Goal: Task Accomplishment & Management: Manage account settings

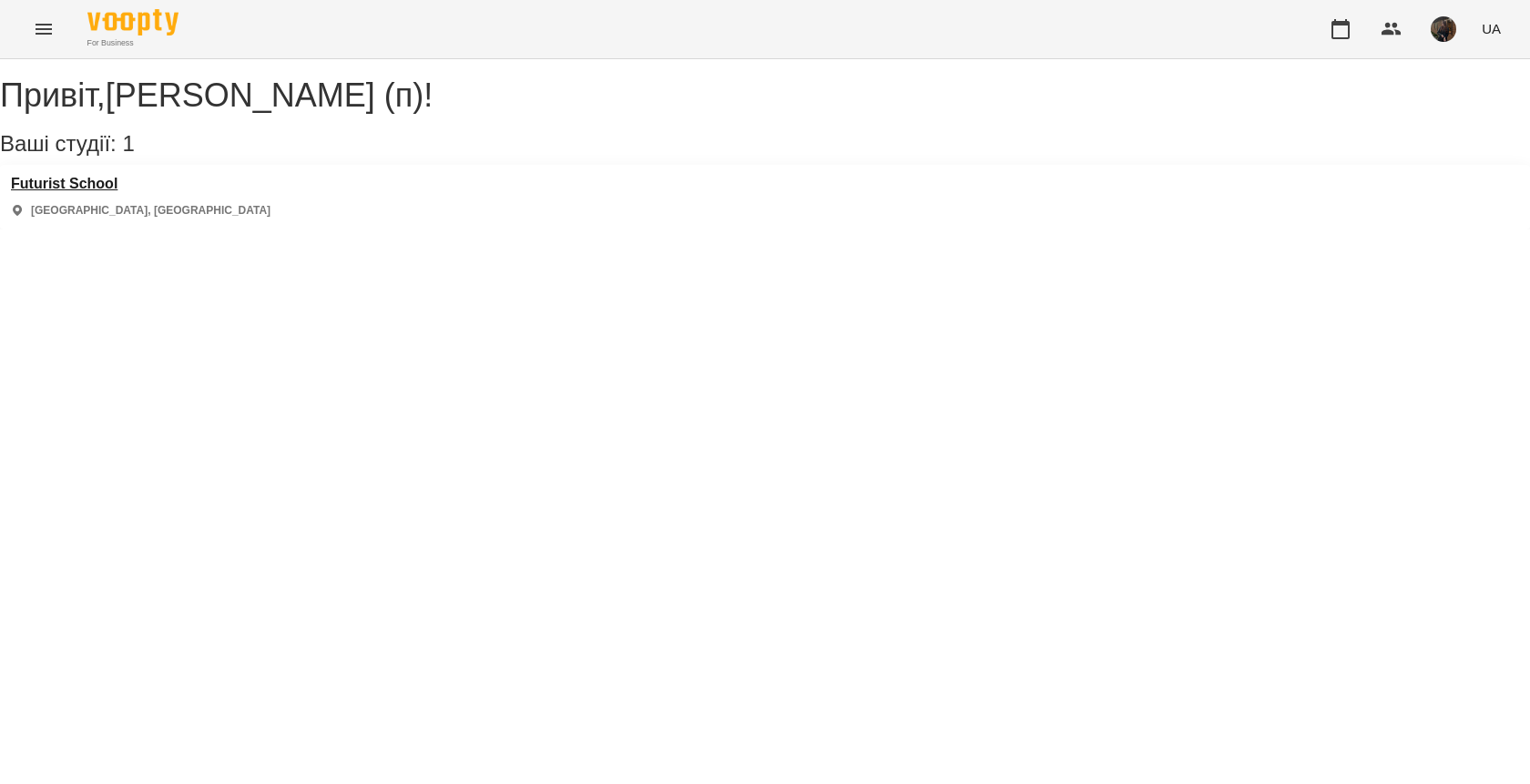
click at [103, 192] on h3 "Futurist School" at bounding box center [140, 183] width 259 height 17
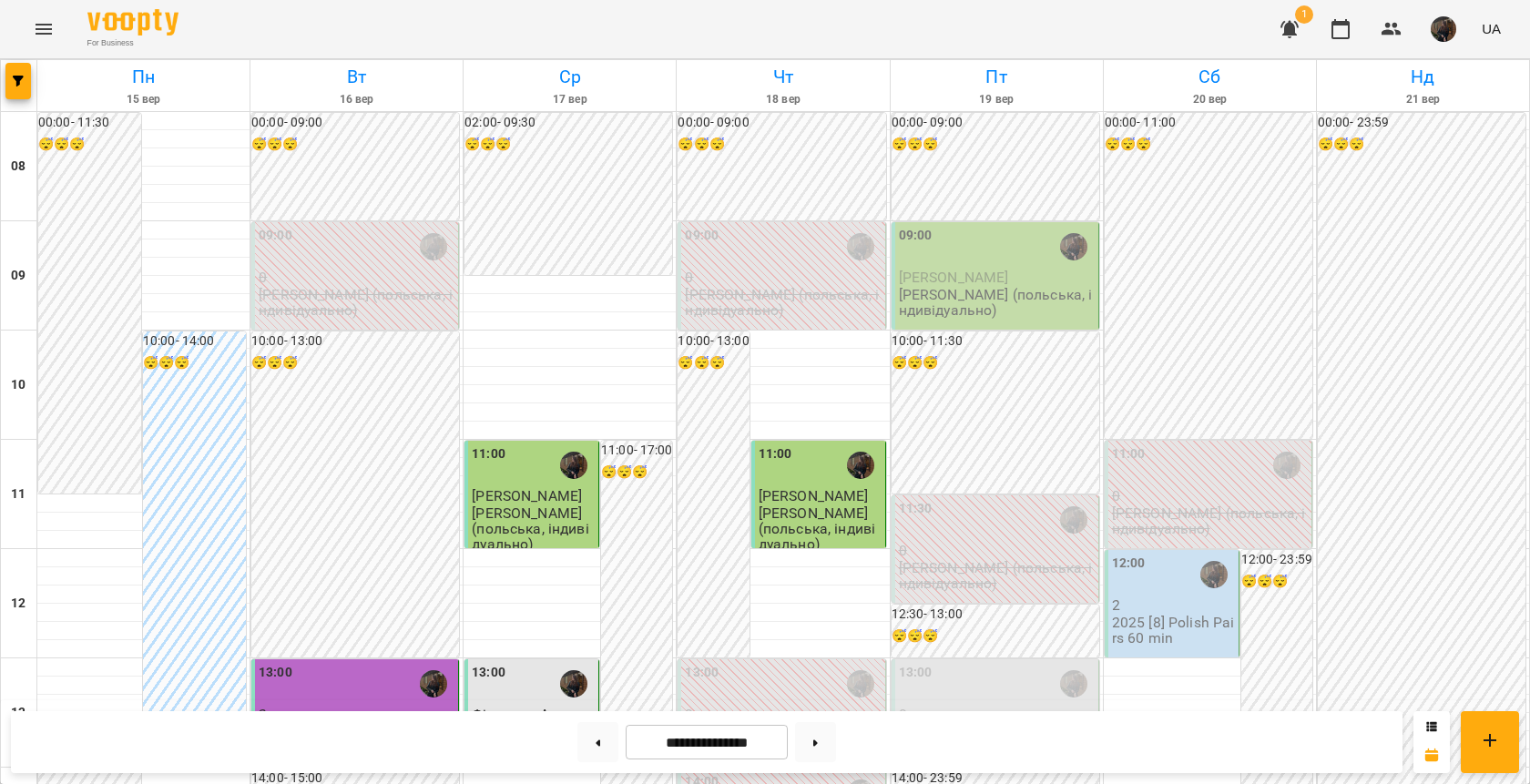
click at [1021, 299] on p "[PERSON_NAME] (польська, індивідуально)" at bounding box center [996, 303] width 195 height 32
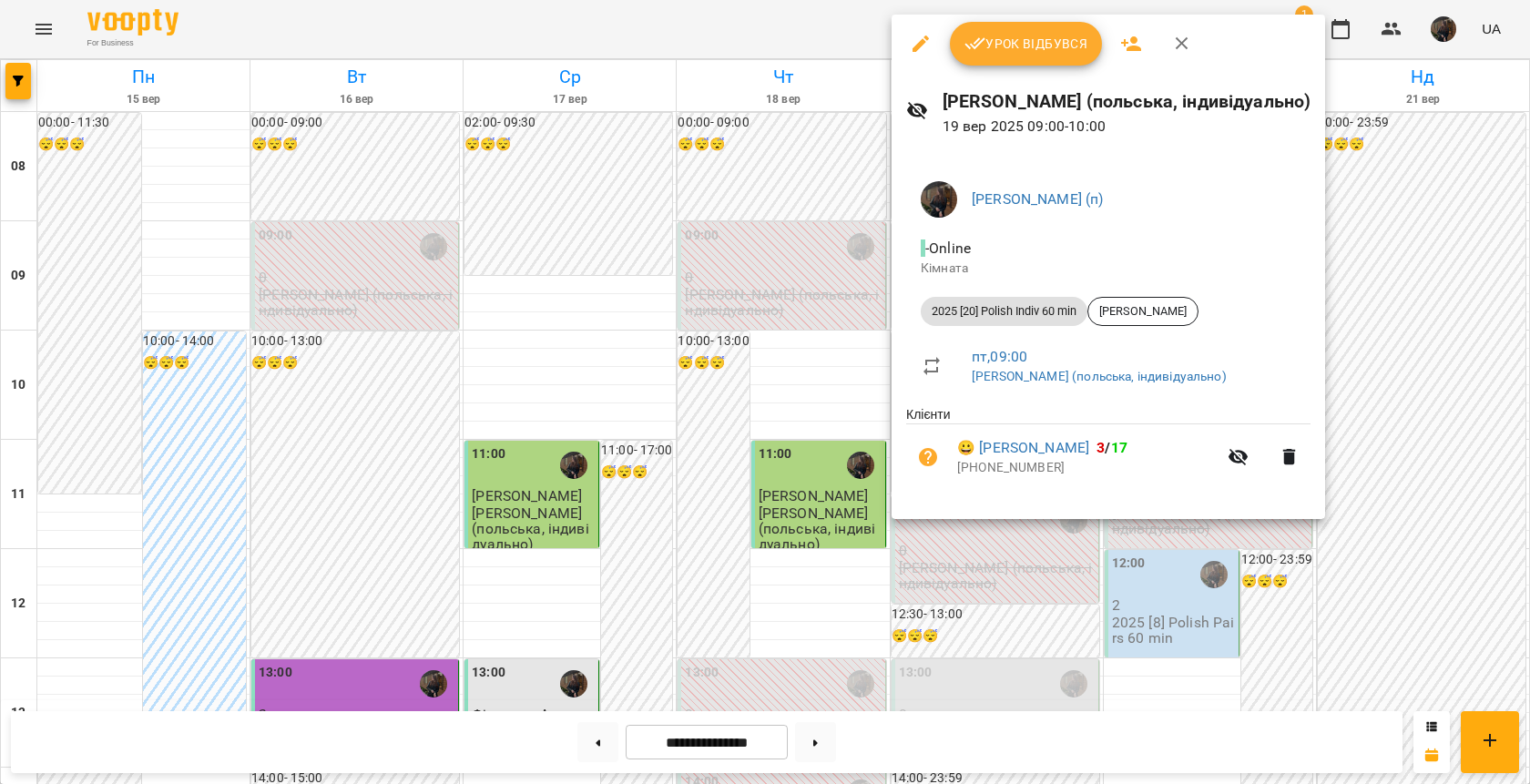
click at [1018, 73] on div "[PERSON_NAME] (польська, індивідуально) [DATE] 09:00 - 10:00" at bounding box center [1108, 112] width 433 height 79
click at [1018, 57] on button "Урок відбувся" at bounding box center [1026, 43] width 153 height 43
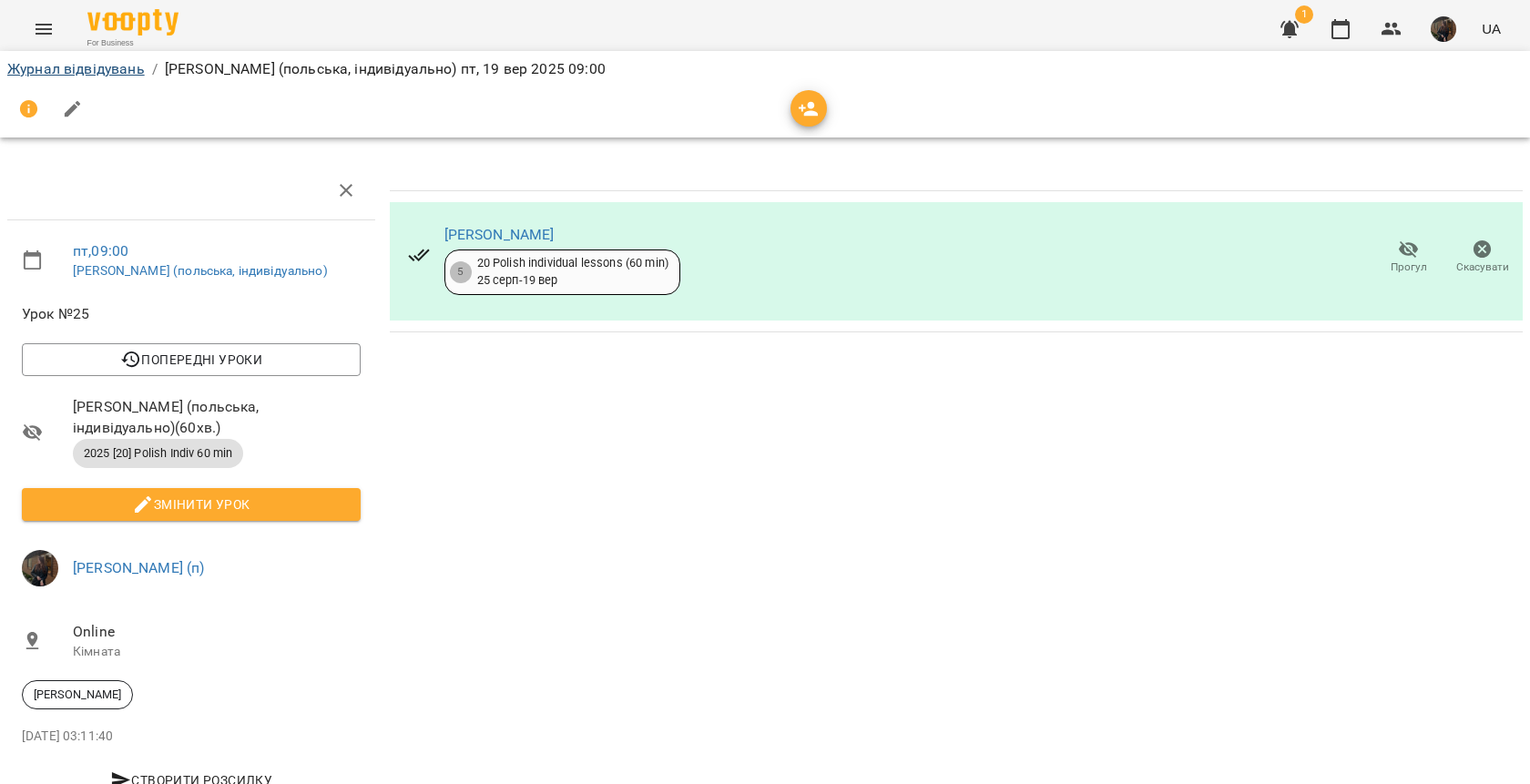
click at [93, 64] on link "Журнал відвідувань" at bounding box center [75, 69] width 137 height 18
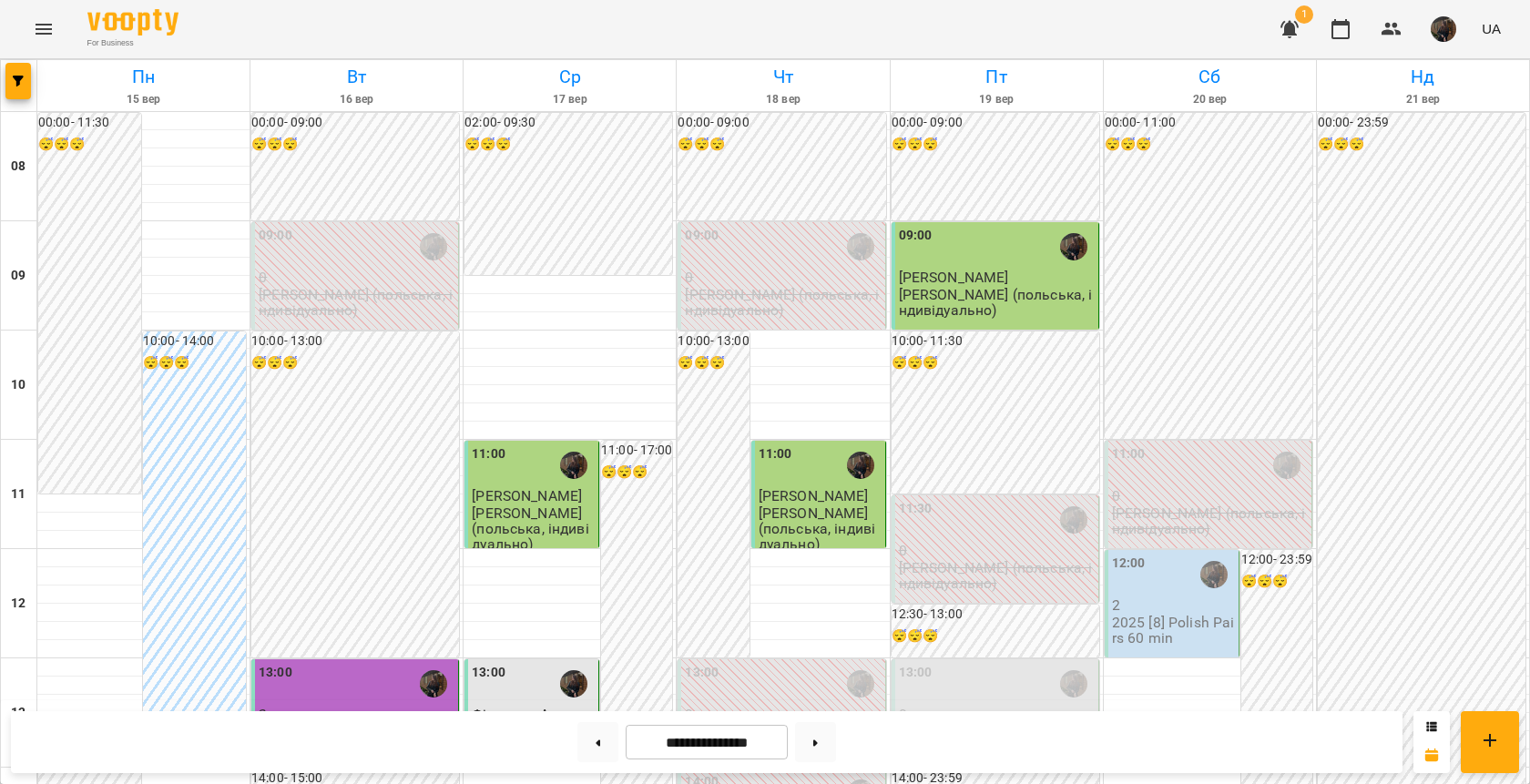
scroll to position [360, 0]
click at [957, 724] on p "[PERSON_NAME] (польська, індивідуально)" at bounding box center [996, 740] width 195 height 32
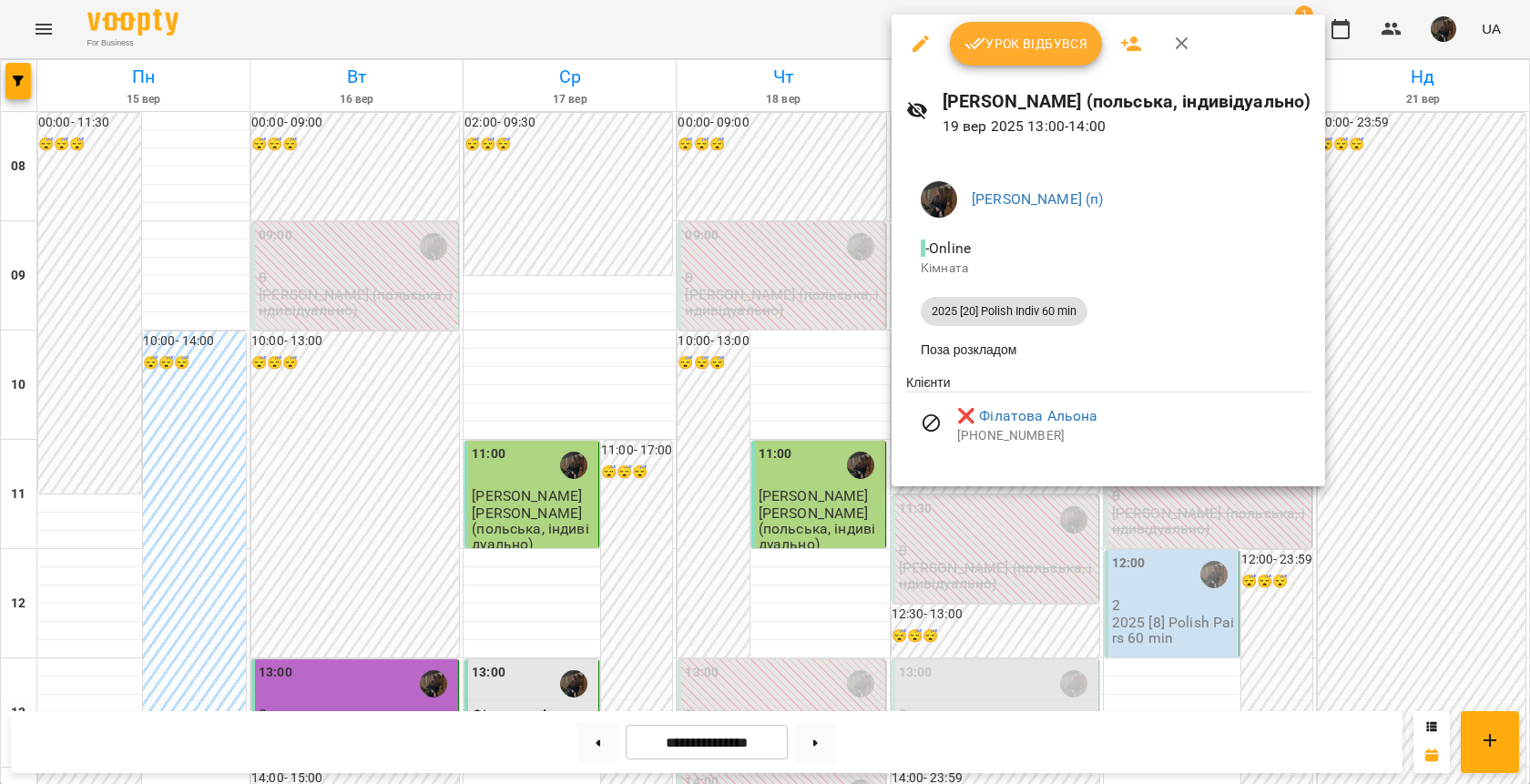
click at [541, 374] on div at bounding box center [765, 392] width 1530 height 784
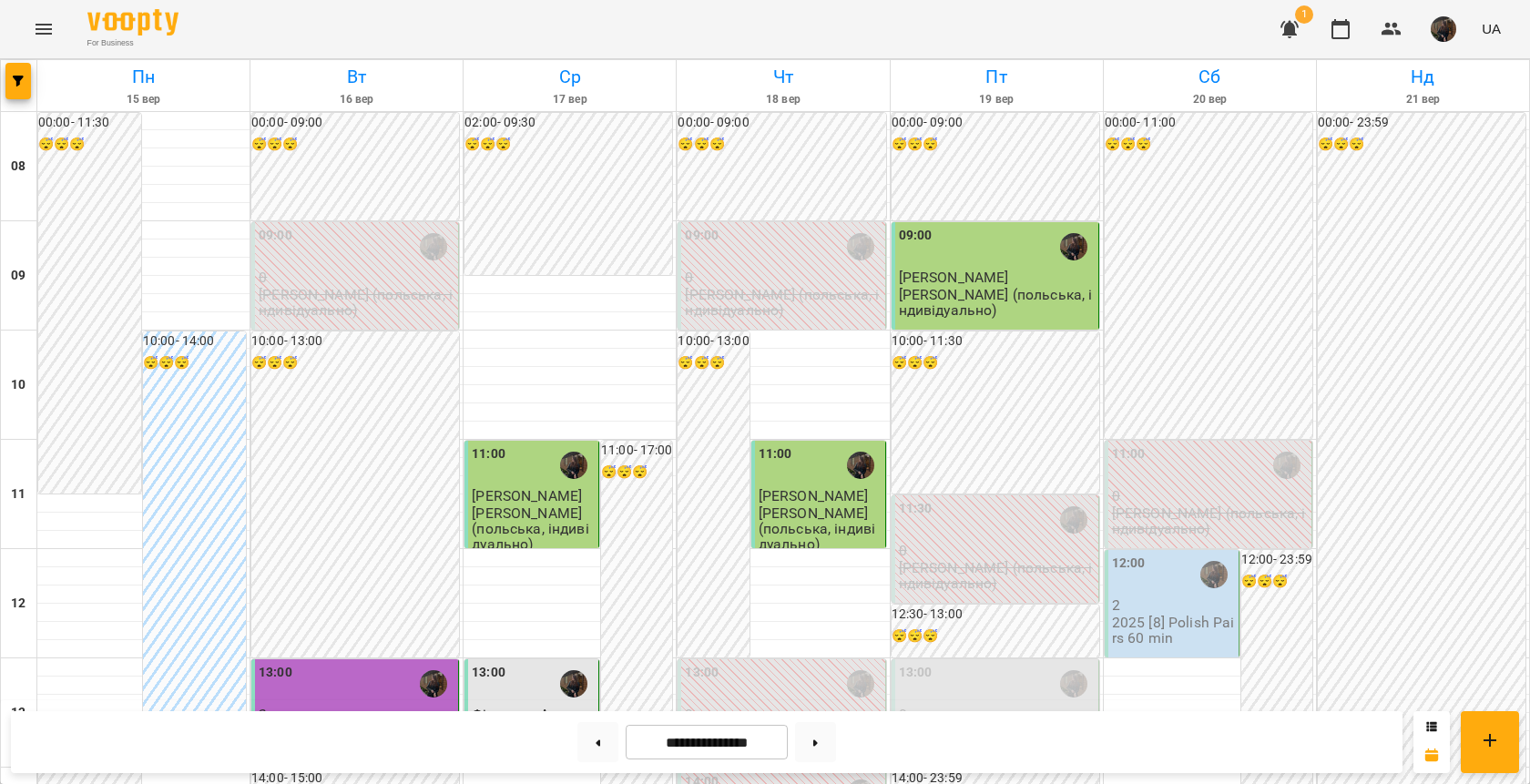
click at [541, 724] on p "[PERSON_NAME] (польська, індивідуально)" at bounding box center [533, 748] width 123 height 47
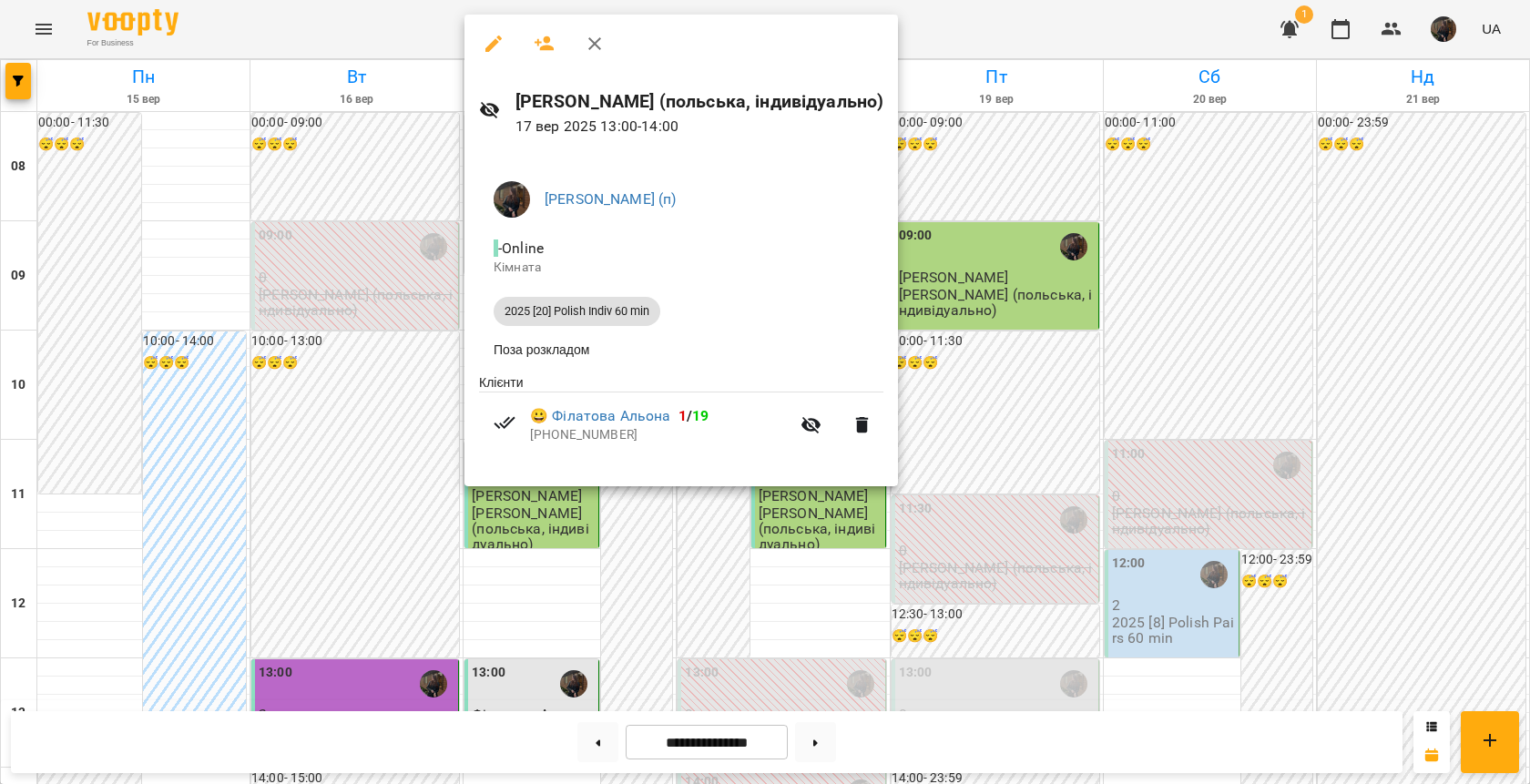
click at [993, 372] on div at bounding box center [765, 392] width 1530 height 784
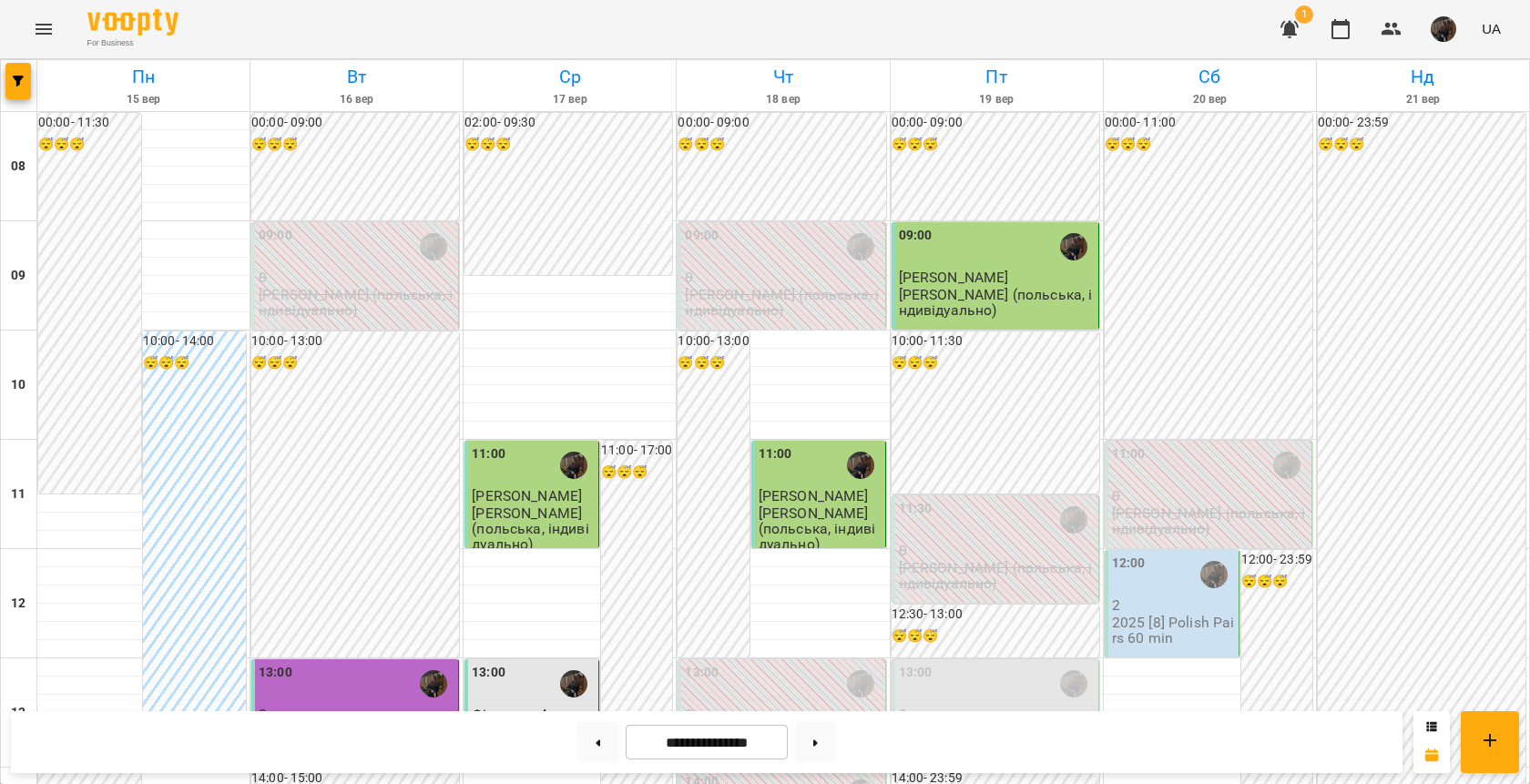
click at [993, 724] on p "[PERSON_NAME] (польська, індивідуально)" at bounding box center [996, 740] width 195 height 32
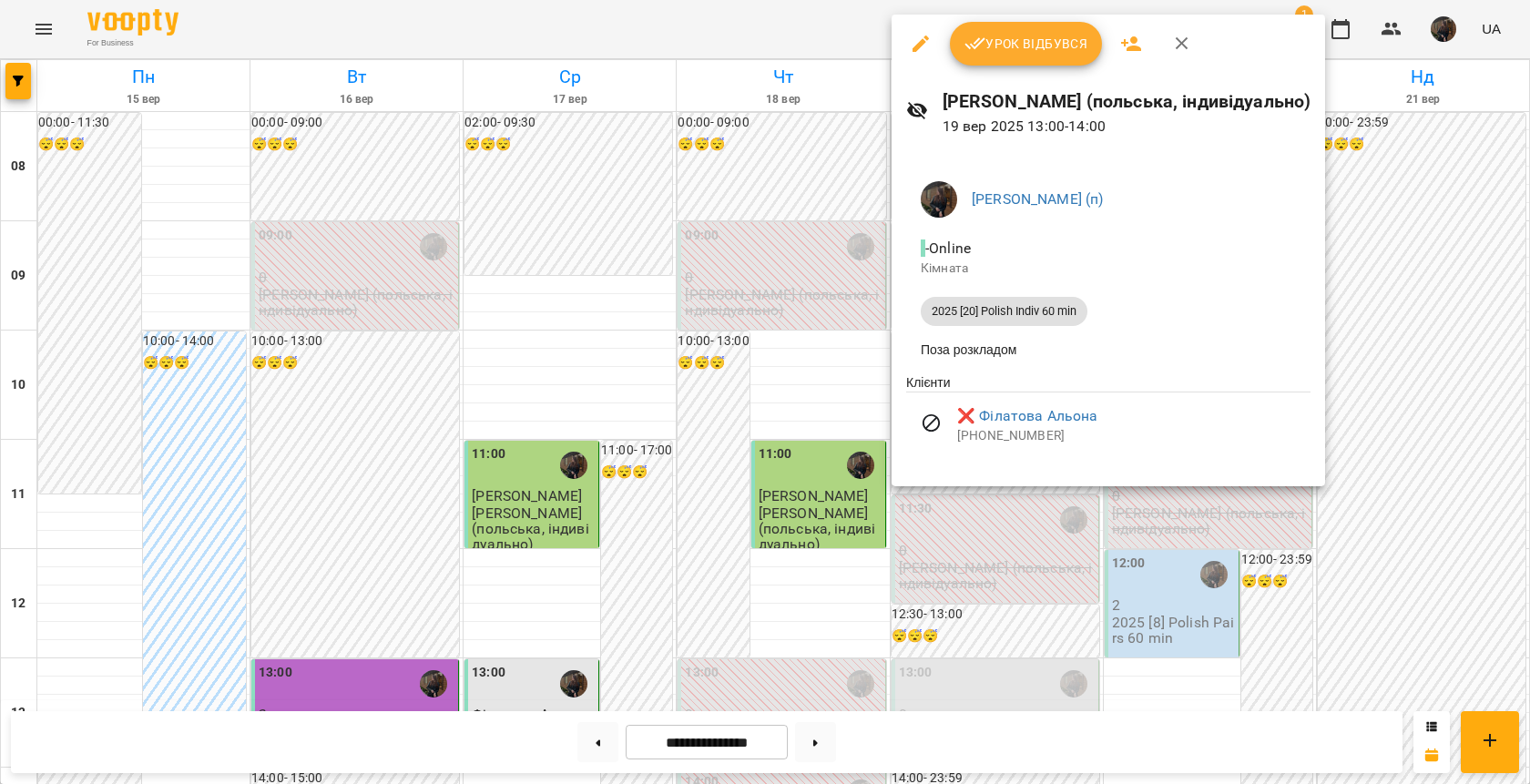
click at [799, 447] on div at bounding box center [765, 392] width 1530 height 784
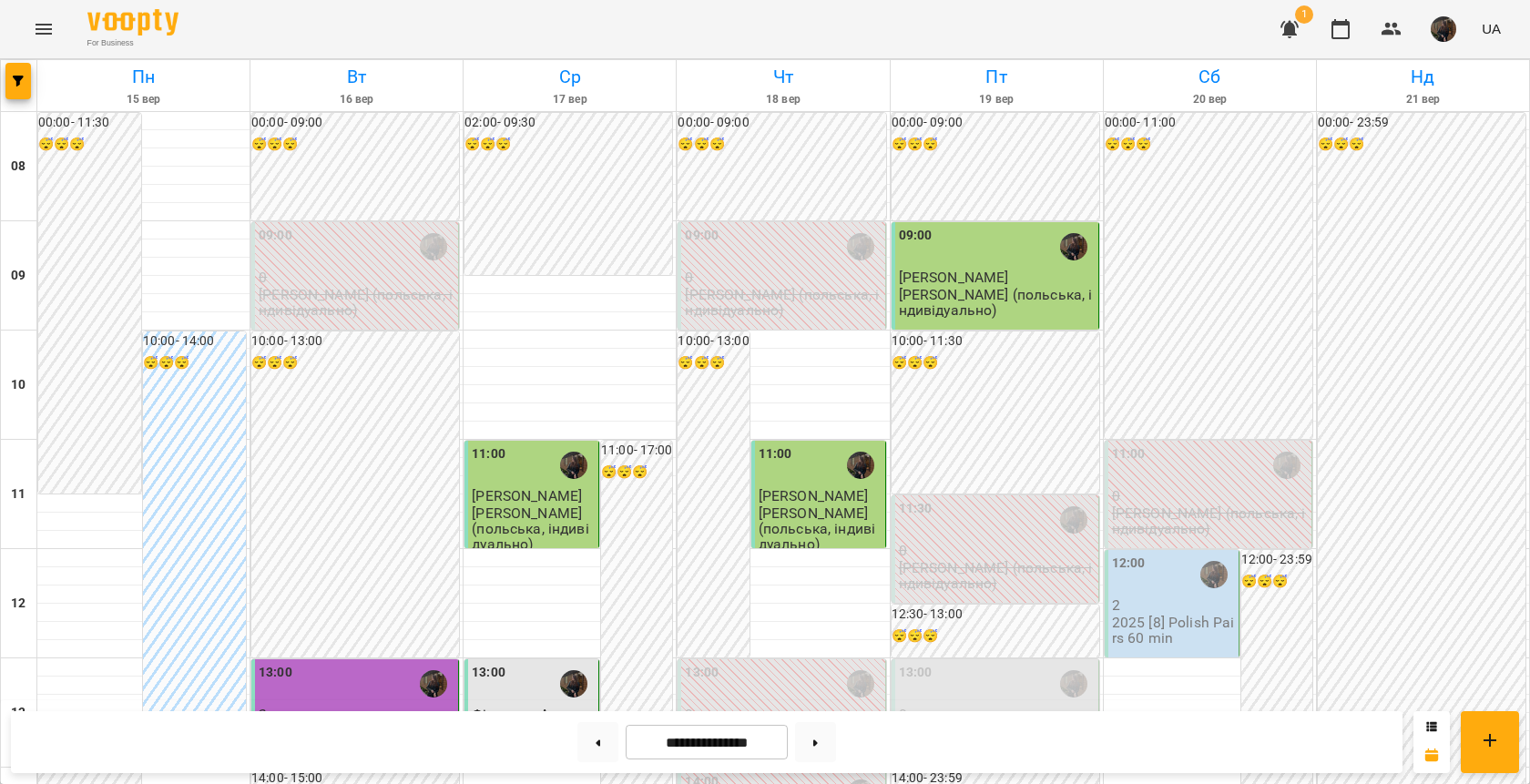
scroll to position [0, 0]
click at [1453, 32] on img "button" at bounding box center [1443, 30] width 26 height 26
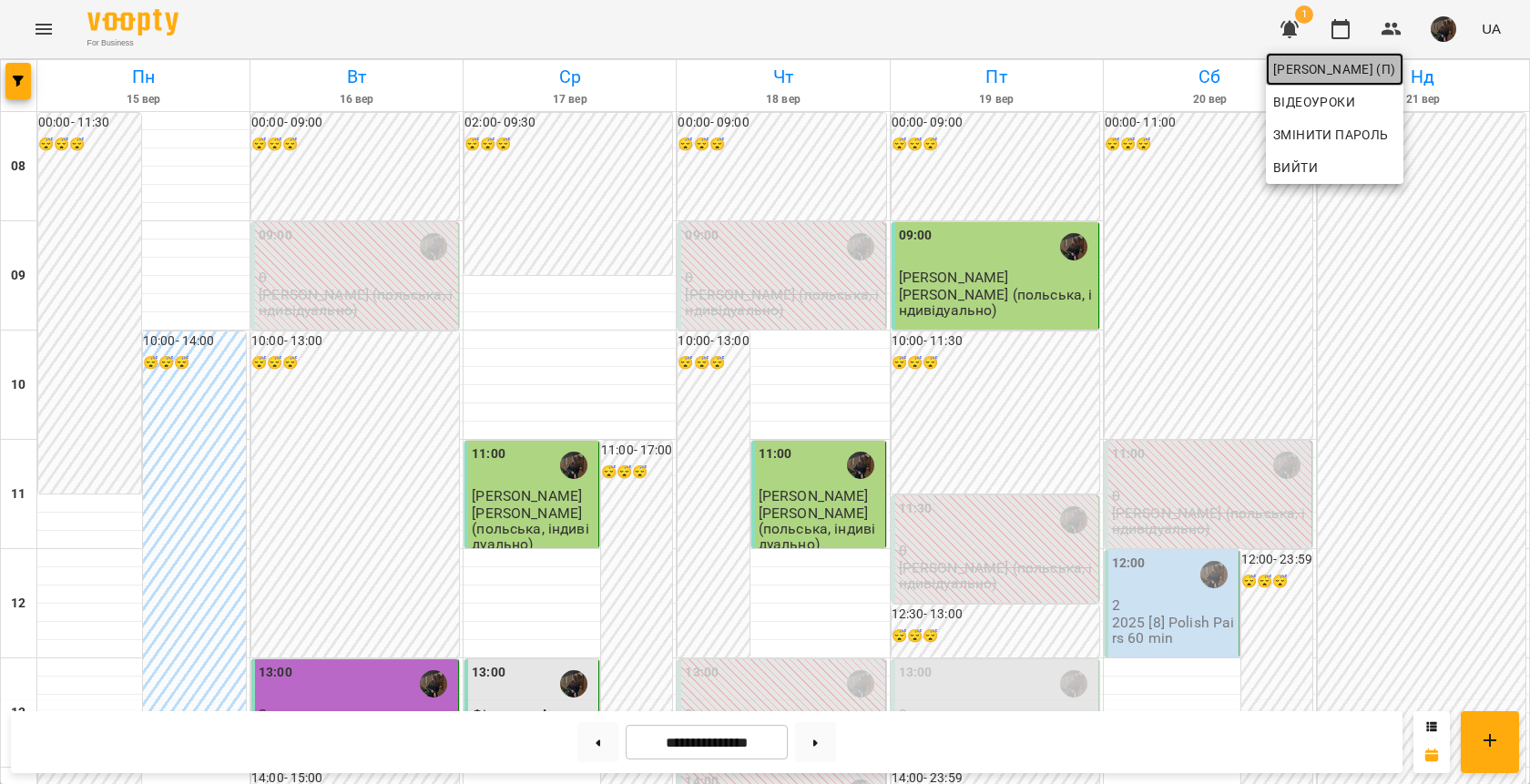
click at [1396, 72] on span "[PERSON_NAME] (п)" at bounding box center [1334, 69] width 123 height 22
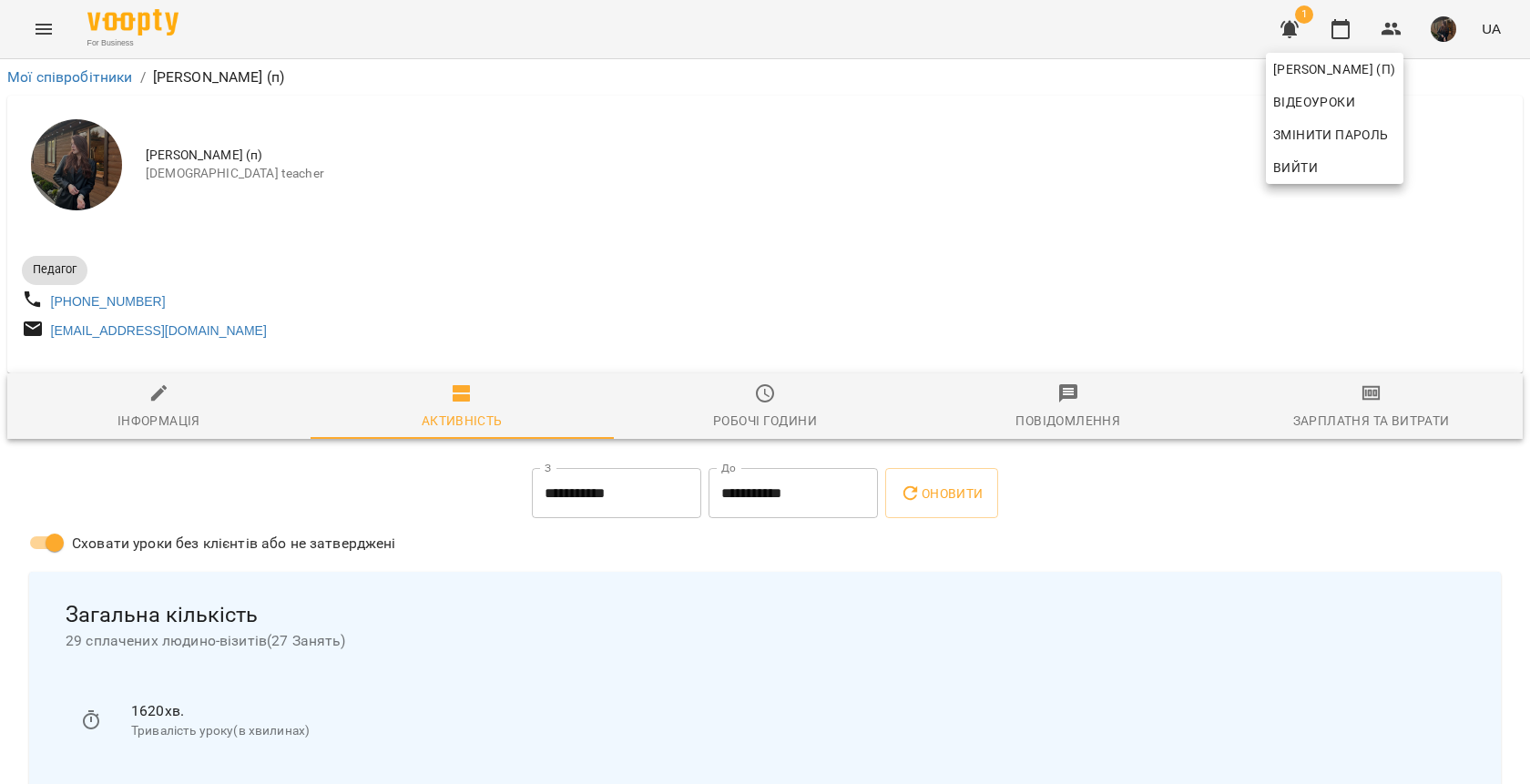
click at [1361, 416] on div at bounding box center [765, 392] width 1530 height 784
click at [1361, 415] on span "Зарплатня та Витрати" at bounding box center [1370, 407] width 281 height 49
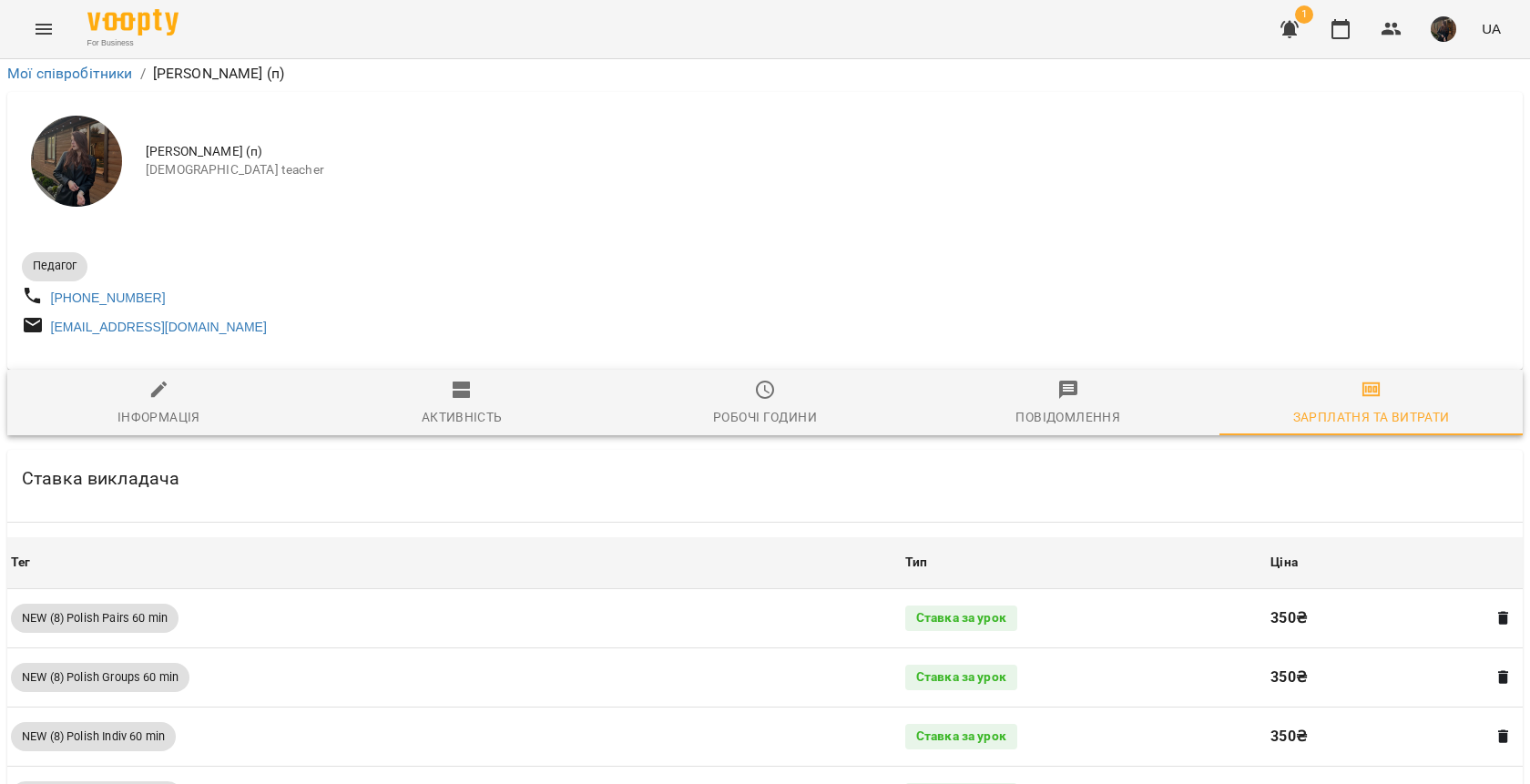
scroll to position [870, 0]
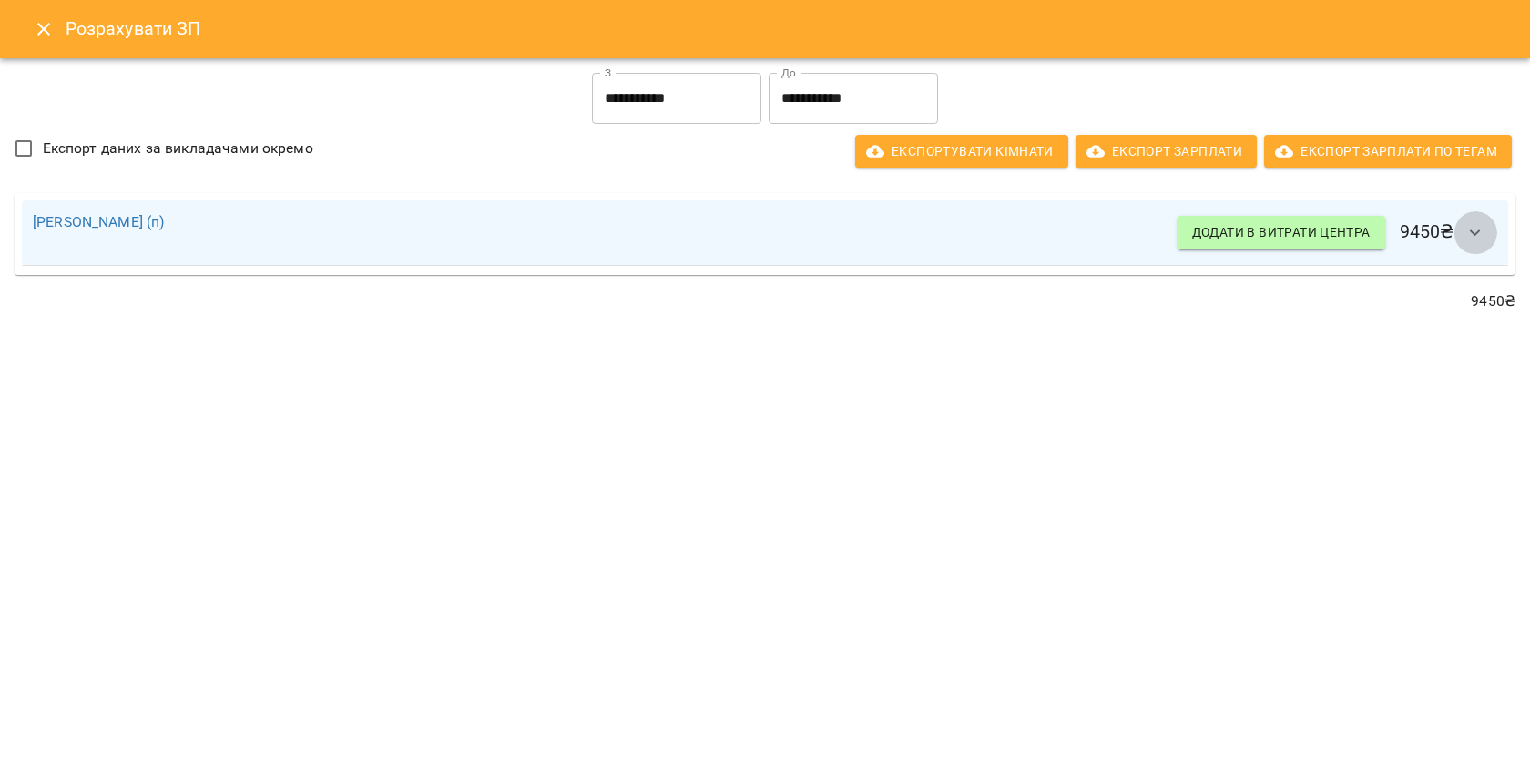
click at [1478, 233] on icon "button" at bounding box center [1475, 233] width 11 height 6
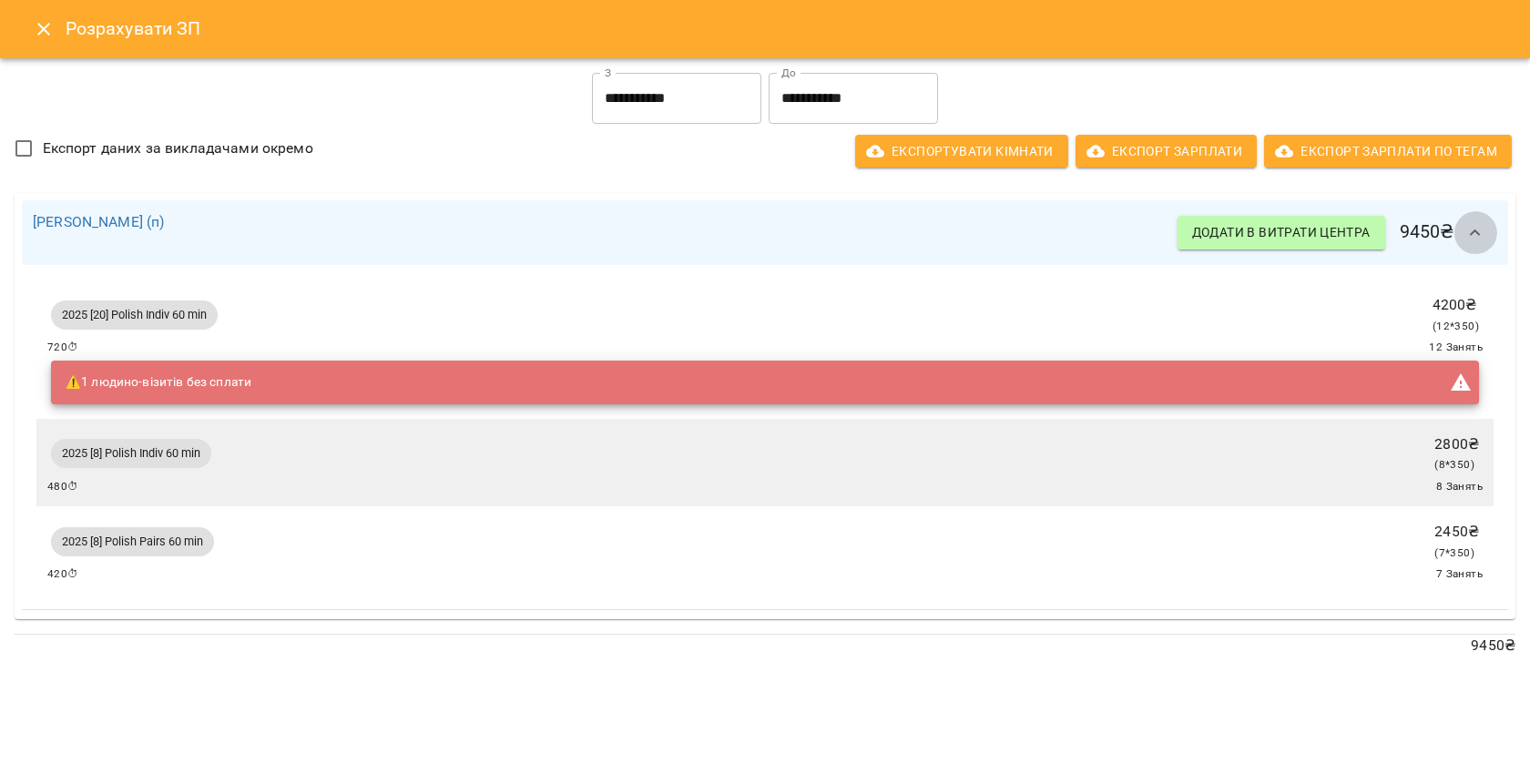
click at [1481, 229] on icon "button" at bounding box center [1475, 233] width 22 height 22
